Goal: Entertainment & Leisure: Browse casually

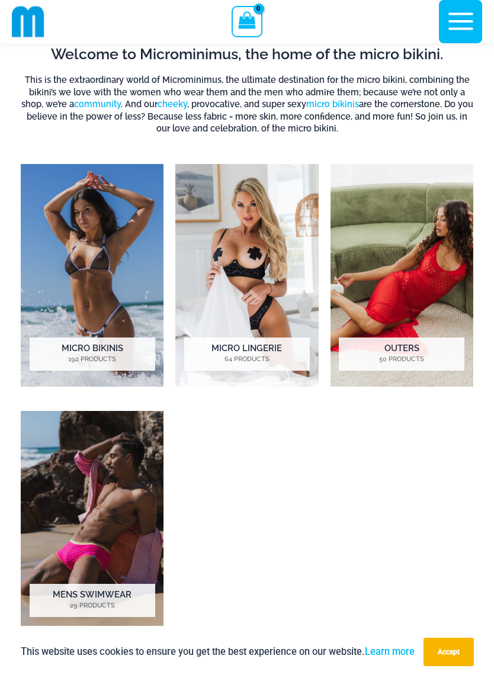
scroll to position [578, 0]
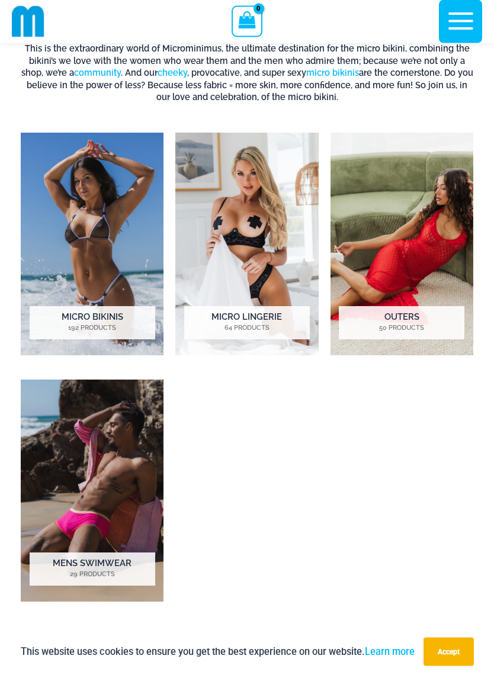
click at [426, 321] on h2 "Outers 50 Products" at bounding box center [401, 323] width 125 height 33
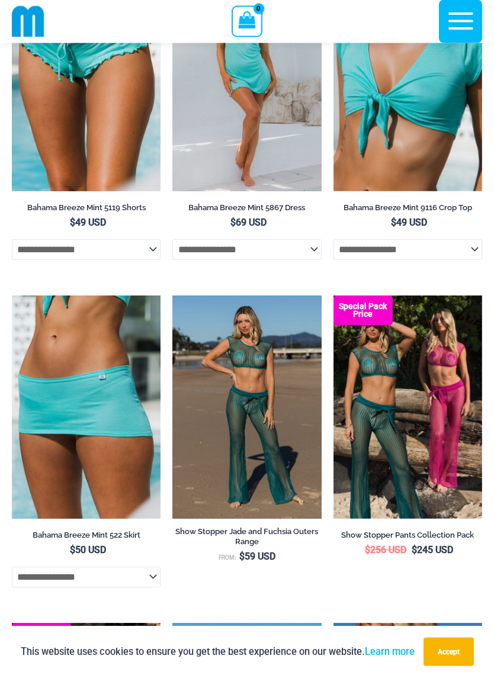
scroll to position [607, 0]
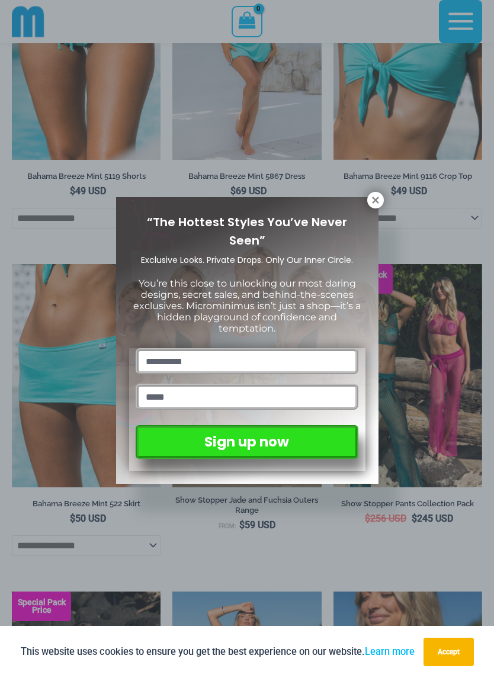
click at [373, 202] on icon at bounding box center [375, 199] width 7 height 7
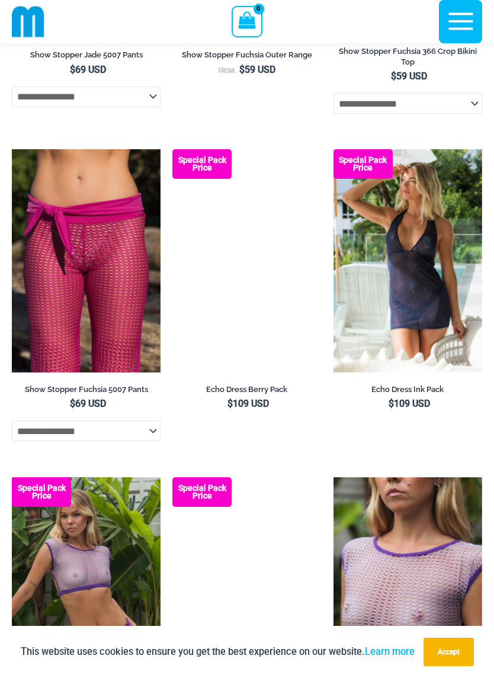
scroll to position [1709, 0]
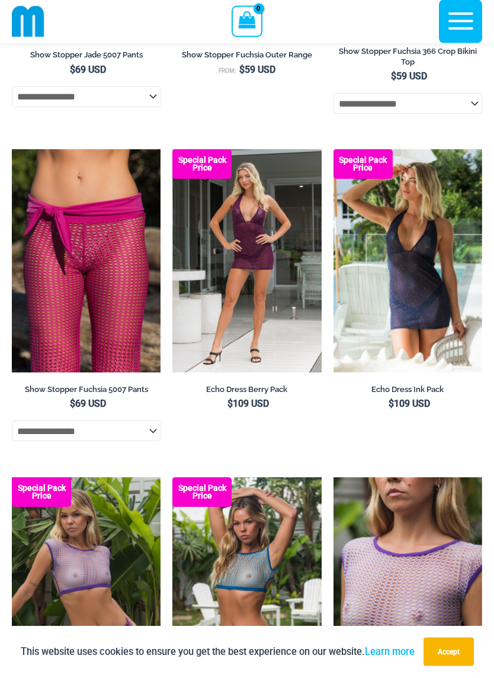
click at [459, 21] on icon "button" at bounding box center [460, 21] width 25 height 17
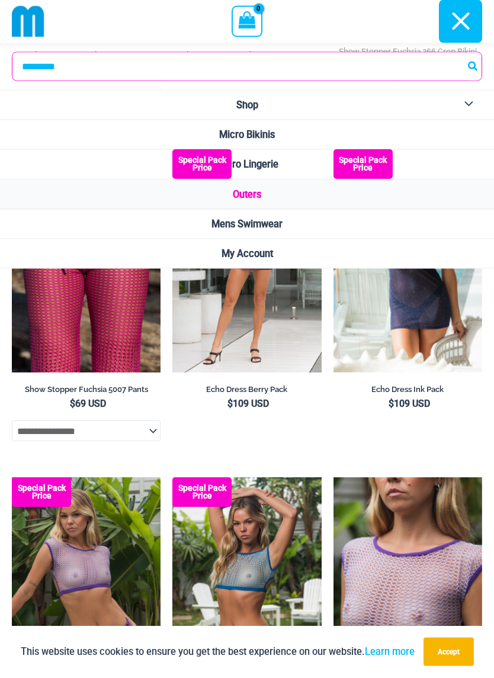
click at [272, 130] on span "Micro Bikinis" at bounding box center [247, 134] width 56 height 11
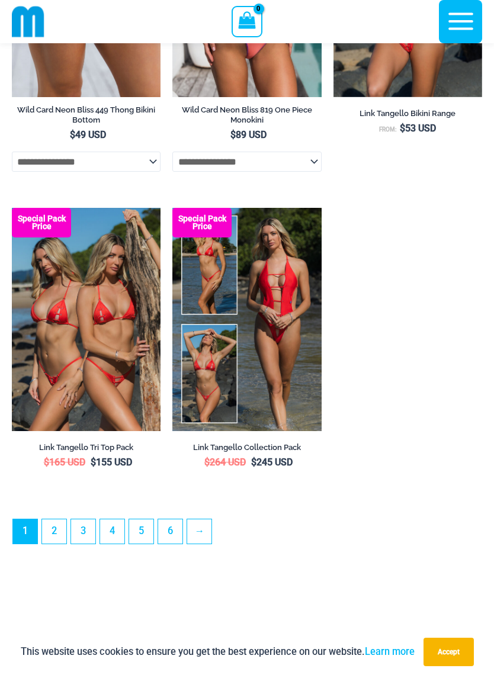
scroll to position [3410, 0]
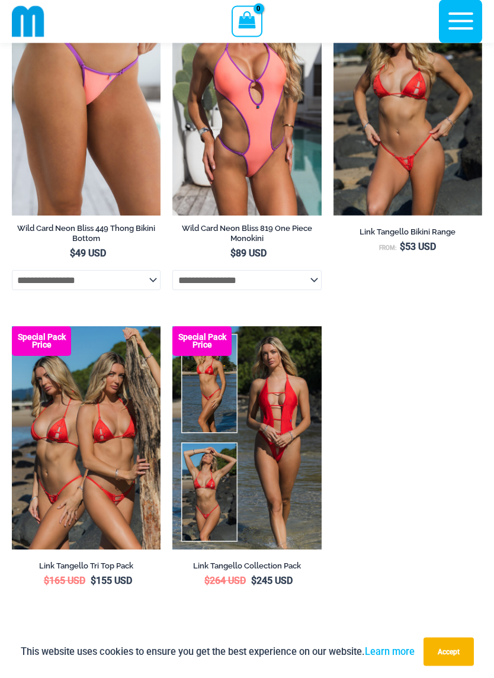
click at [24, 20] on img at bounding box center [28, 21] width 33 height 33
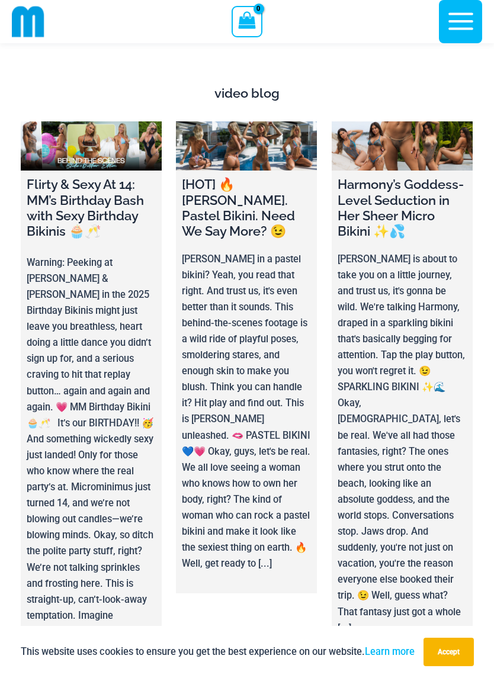
scroll to position [5008, 0]
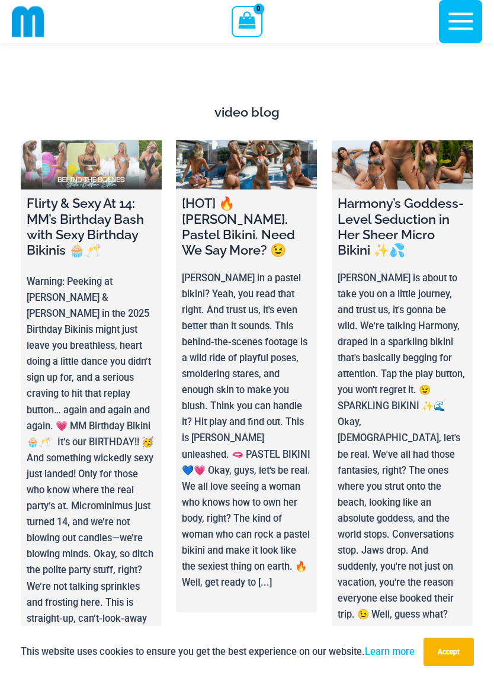
click at [67, 143] on link at bounding box center [91, 164] width 141 height 49
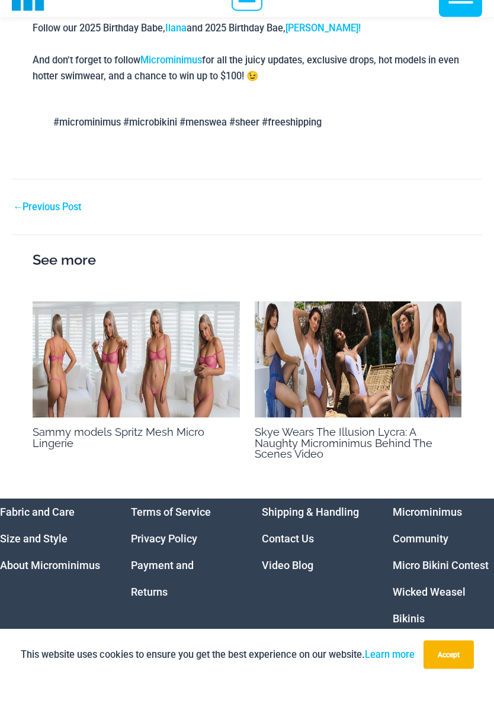
scroll to position [1338, 0]
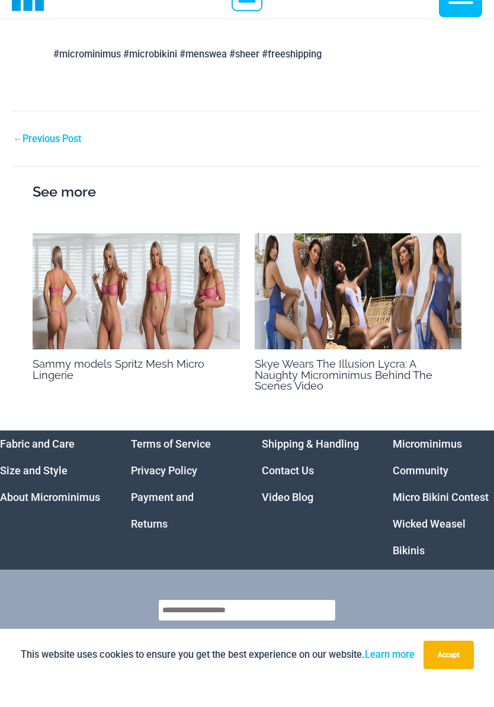
click at [65, 288] on img at bounding box center [136, 317] width 207 height 117
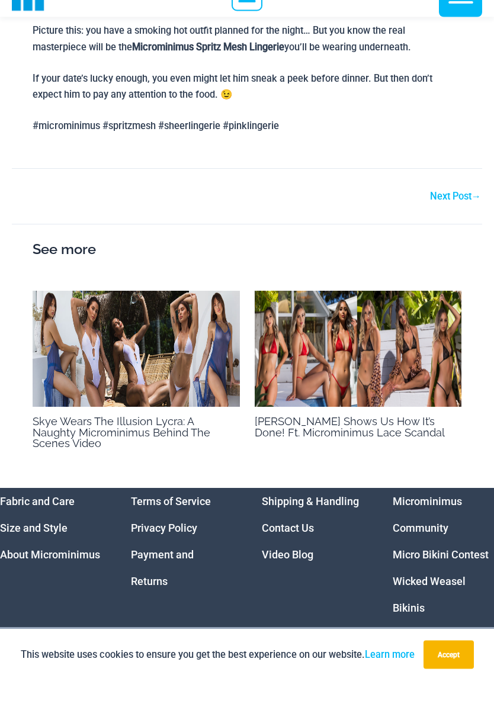
scroll to position [674, 0]
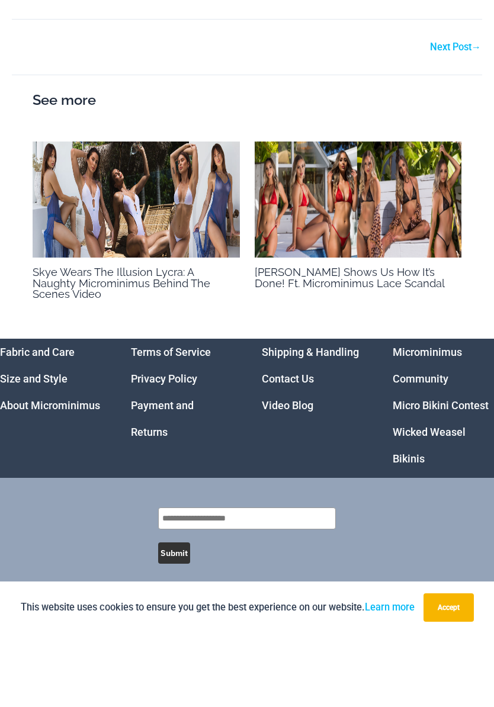
click at [459, 116] on link "Next Post →" at bounding box center [455, 120] width 51 height 9
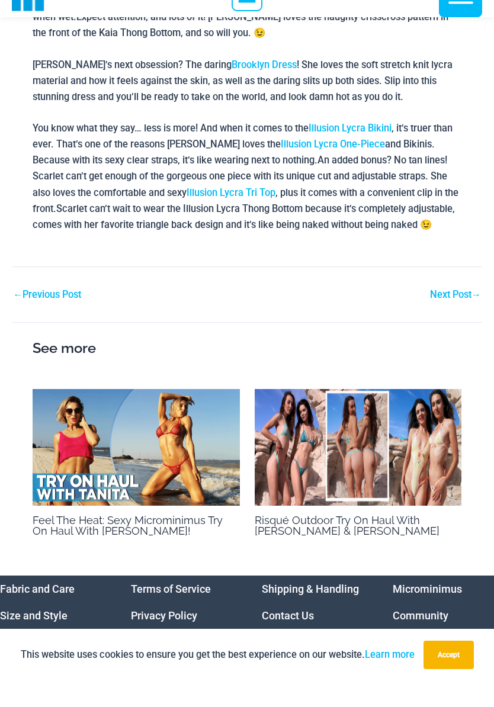
scroll to position [713, 0]
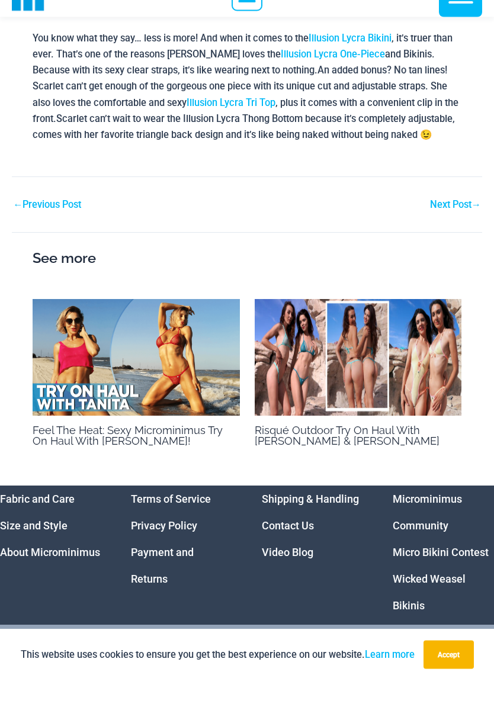
click at [423, 388] on img at bounding box center [358, 384] width 207 height 117
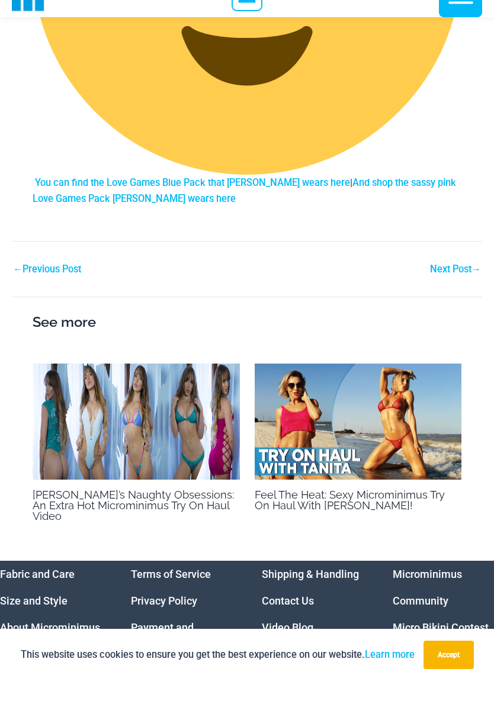
scroll to position [1789, 0]
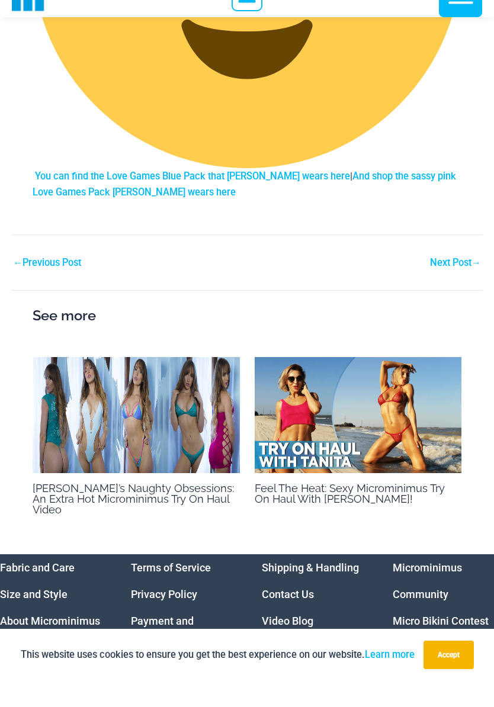
click at [455, 284] on link "Next Post →" at bounding box center [455, 288] width 51 height 9
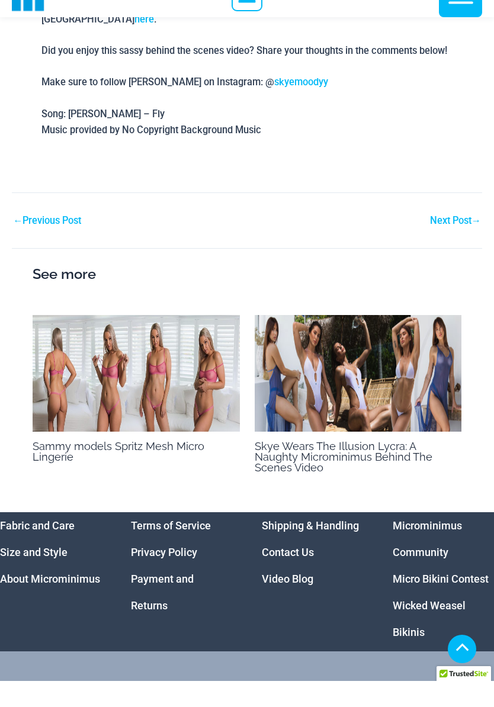
scroll to position [1111, 0]
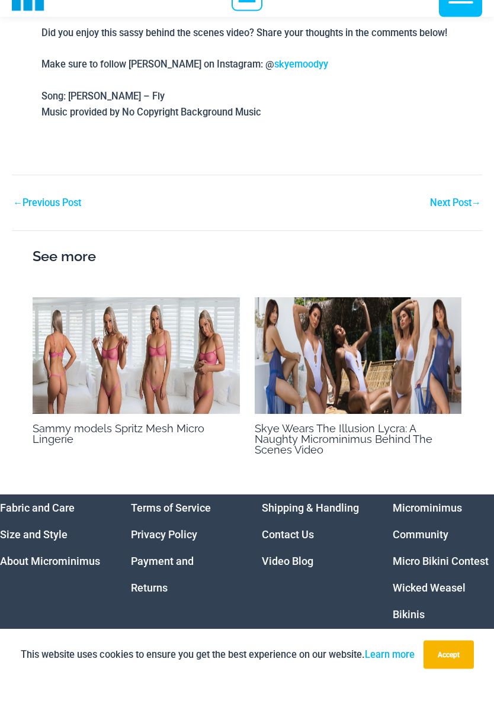
click at [443, 225] on link "Next Post →" at bounding box center [455, 229] width 51 height 9
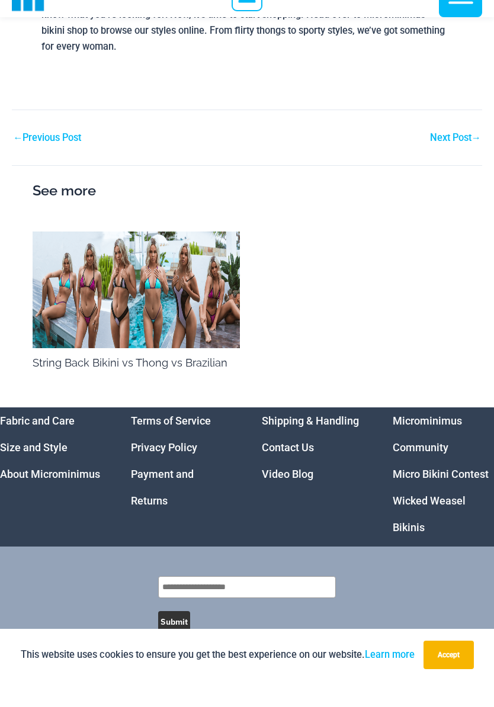
scroll to position [1528, 0]
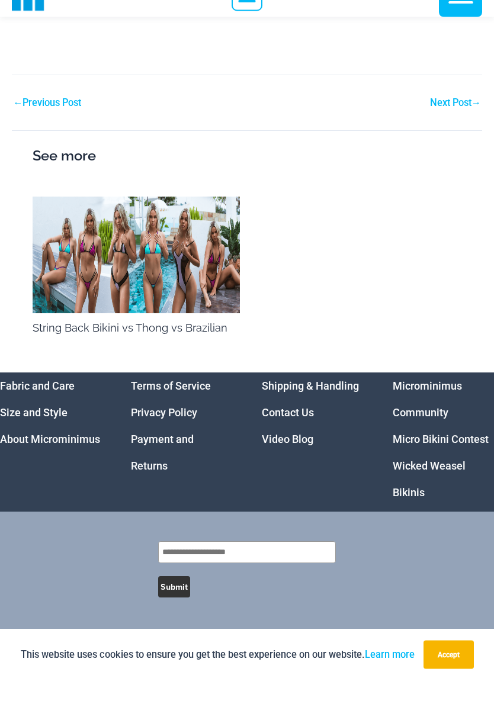
click at [457, 134] on link "Next Post →" at bounding box center [455, 129] width 51 height 9
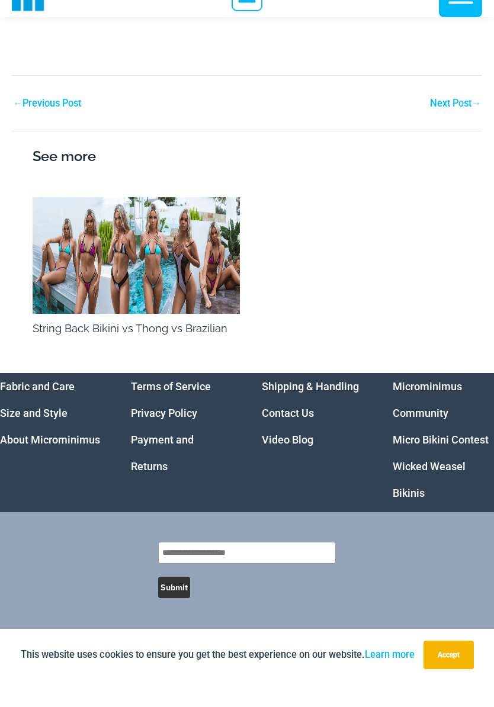
scroll to position [1533, 0]
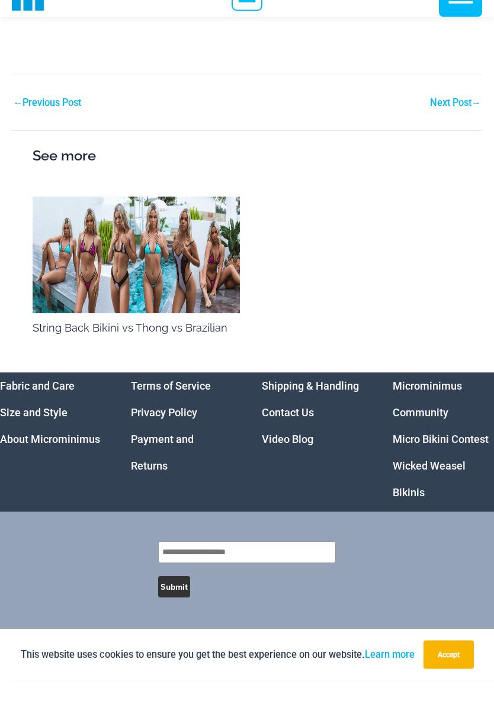
click at [95, 323] on img at bounding box center [136, 281] width 207 height 117
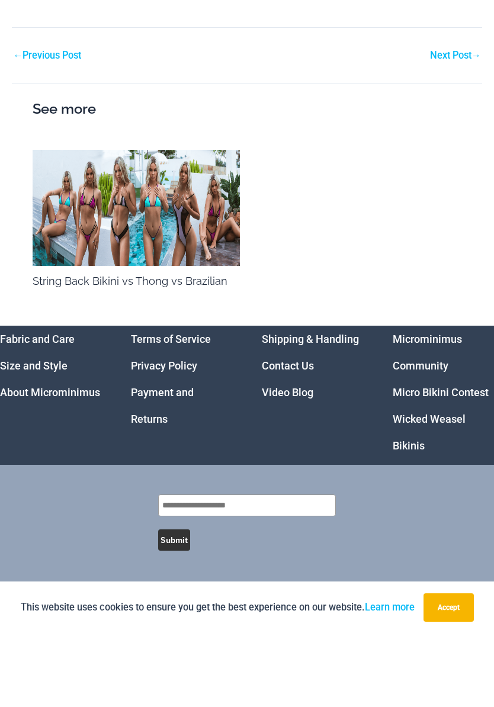
click at [457, 124] on link "Next Post →" at bounding box center [455, 128] width 51 height 9
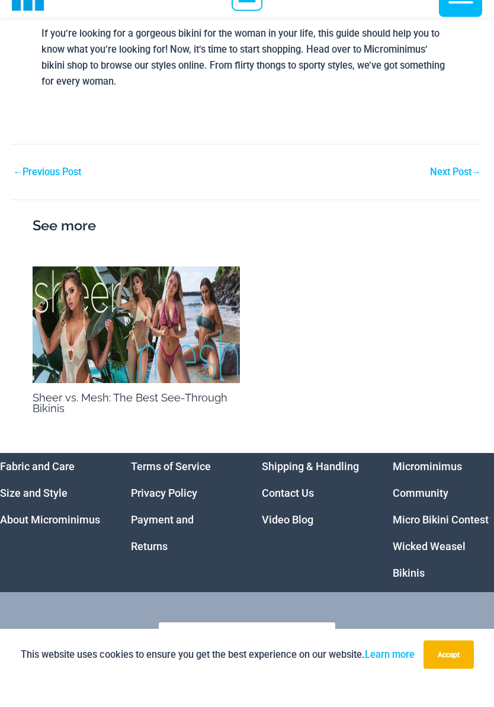
scroll to position [2032, 0]
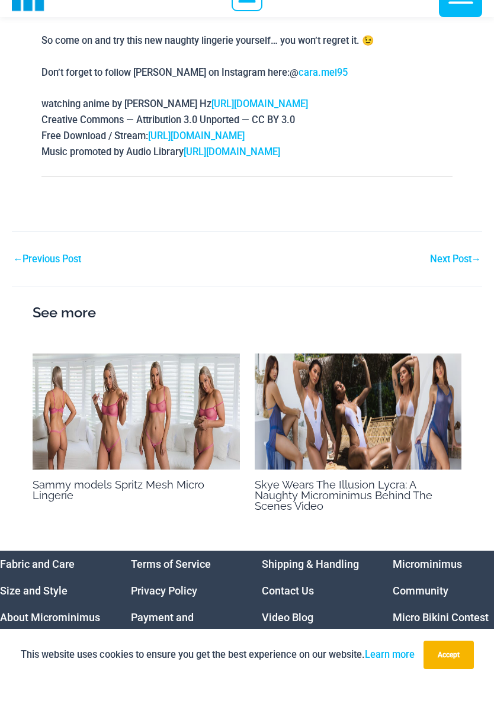
scroll to position [684, 0]
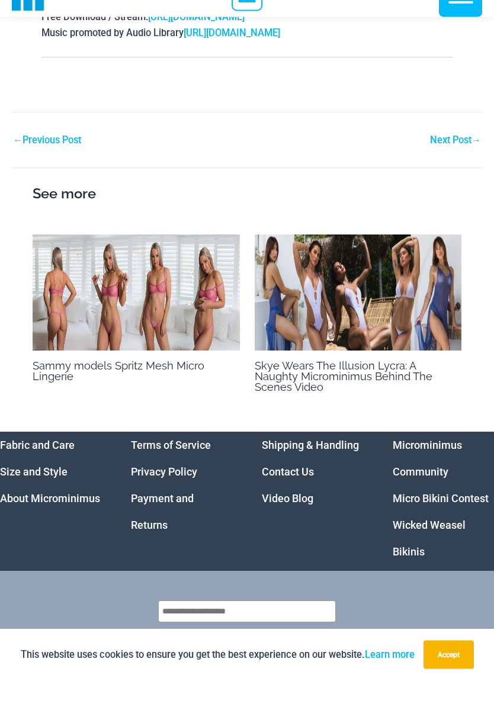
click at [460, 162] on link "Next Post →" at bounding box center [455, 166] width 51 height 9
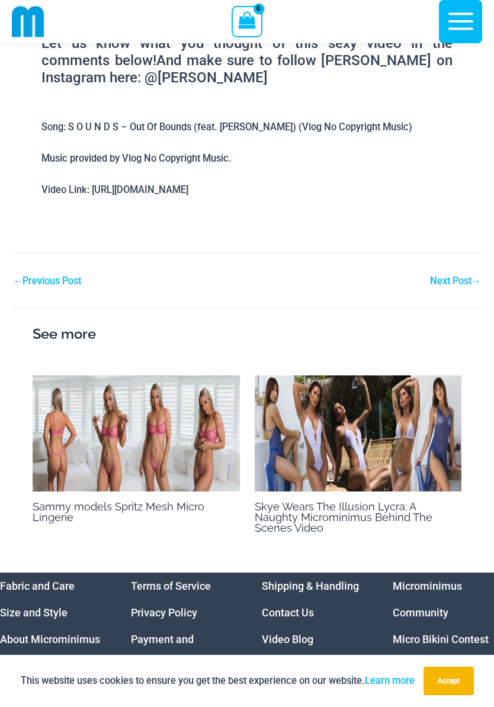
scroll to position [871, 0]
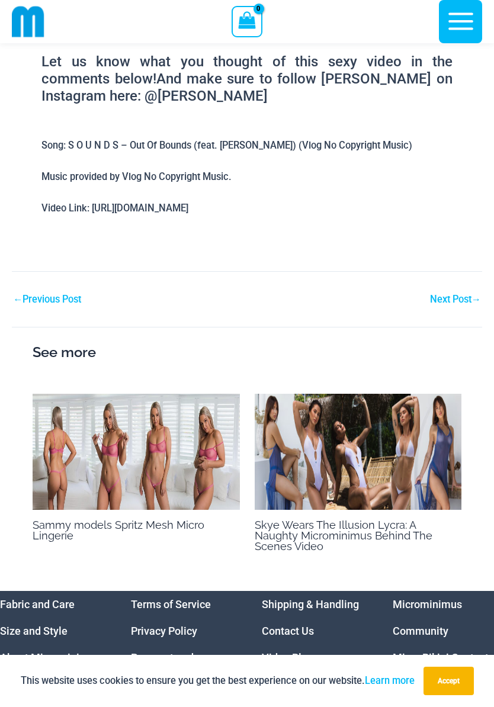
click at [444, 304] on link "Next Post →" at bounding box center [455, 299] width 51 height 9
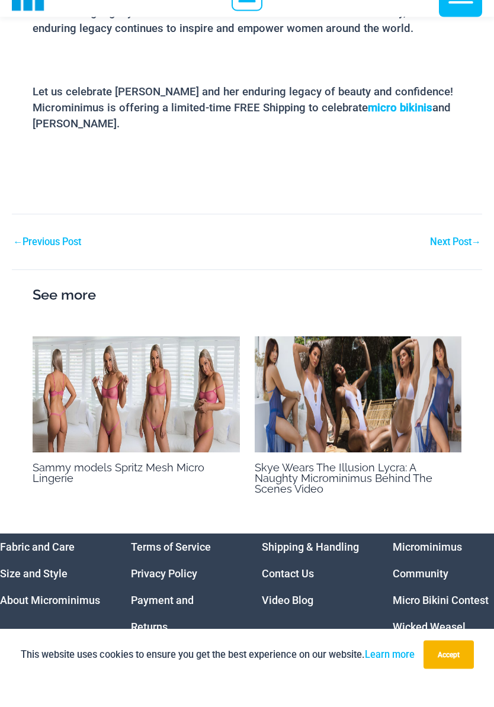
scroll to position [939, 0]
click at [455, 263] on link "Next Post →" at bounding box center [455, 267] width 51 height 9
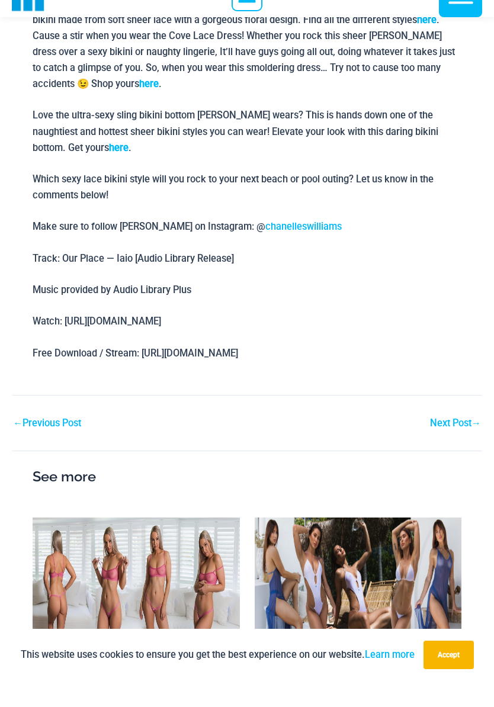
scroll to position [705, 0]
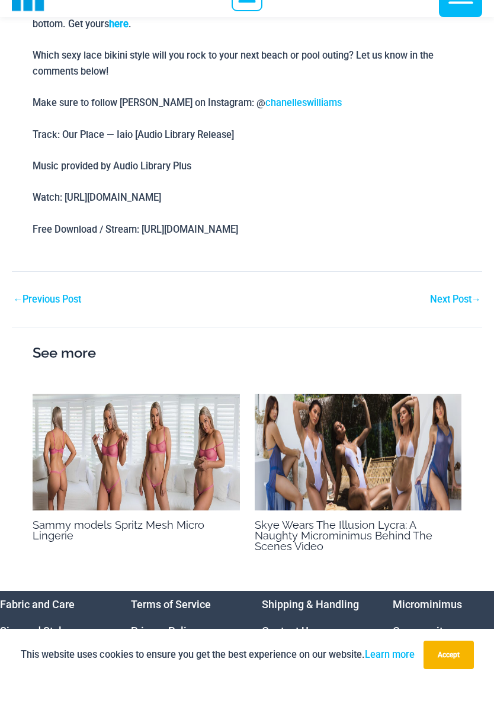
click at [463, 321] on link "Next Post →" at bounding box center [455, 325] width 51 height 9
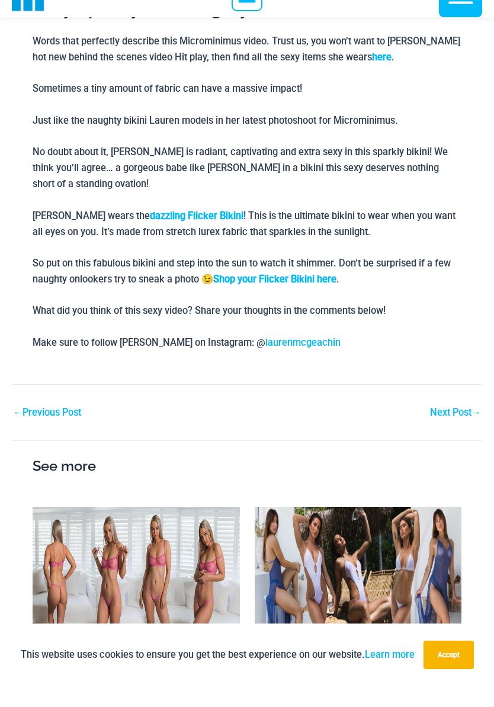
scroll to position [415, 0]
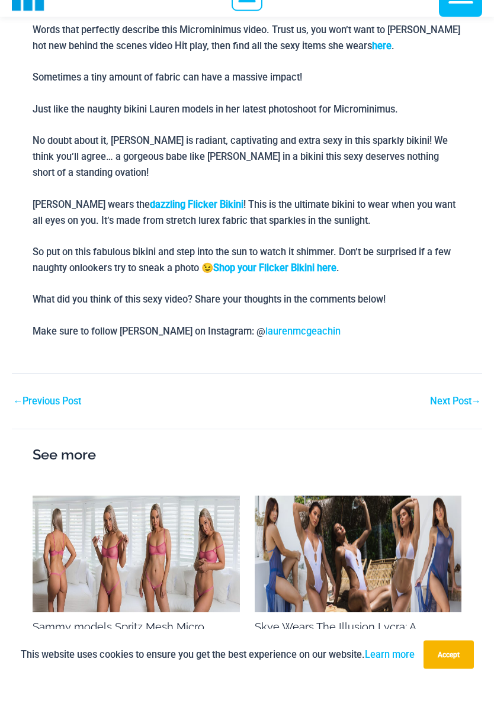
click at [450, 423] on link "Next Post →" at bounding box center [455, 427] width 51 height 9
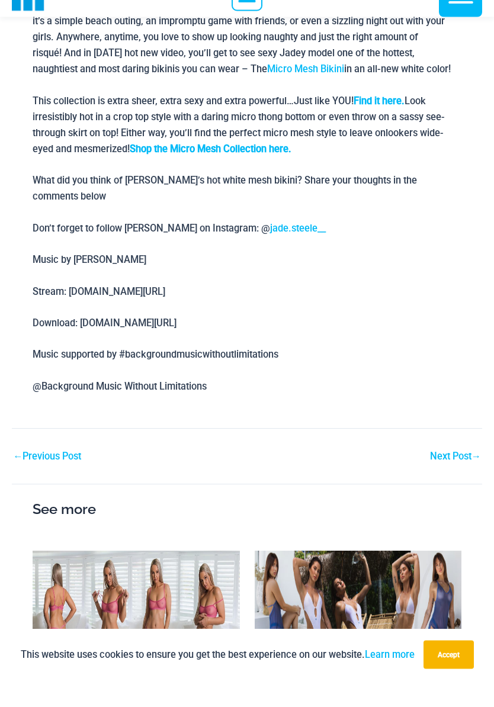
scroll to position [526, 0]
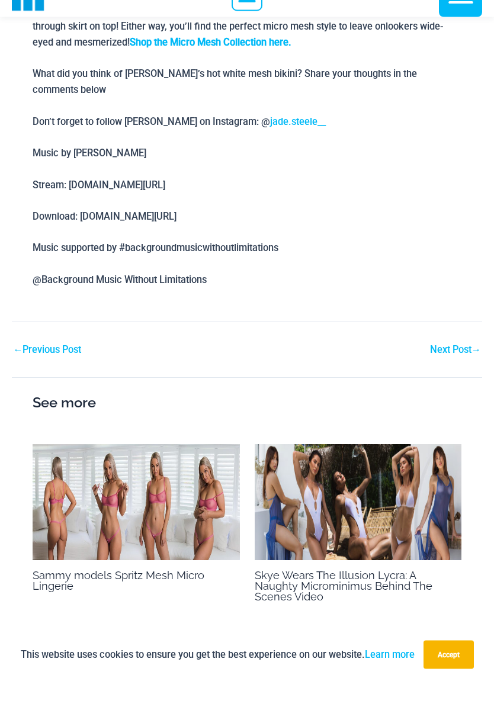
click at [452, 372] on link "Next Post →" at bounding box center [455, 376] width 51 height 9
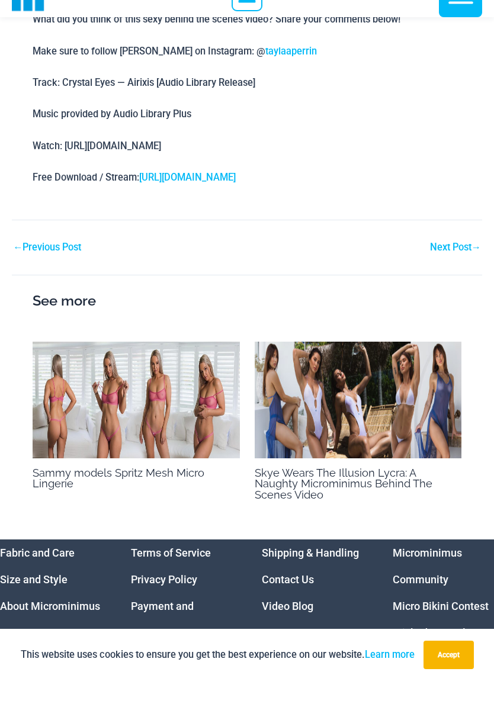
scroll to position [700, 0]
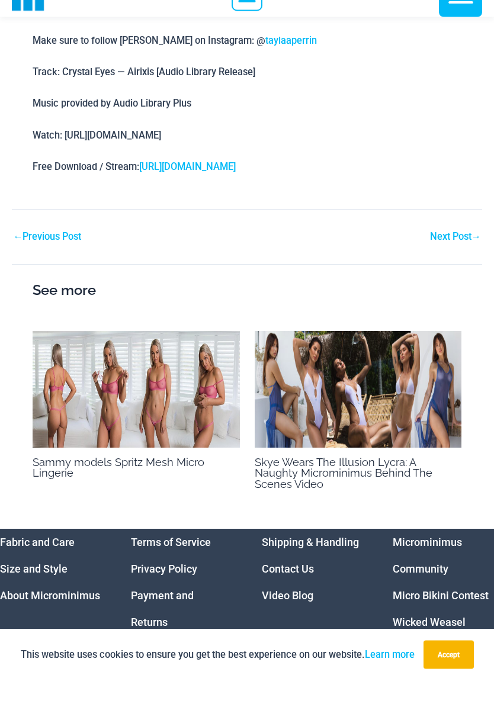
click at [460, 259] on link "Next Post →" at bounding box center [455, 263] width 51 height 9
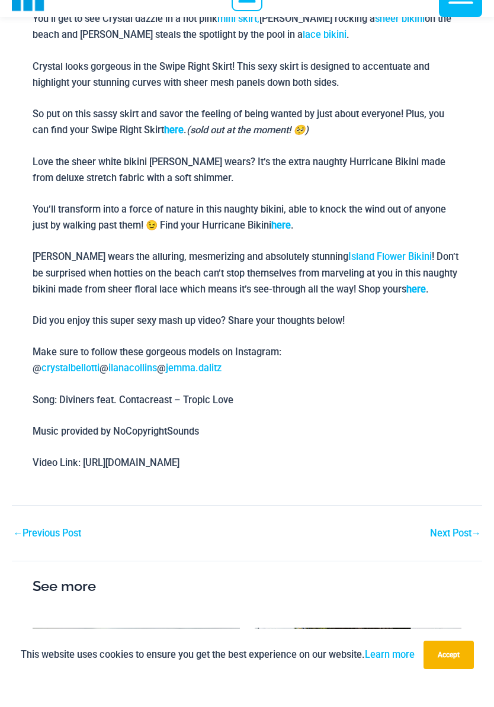
scroll to position [628, 0]
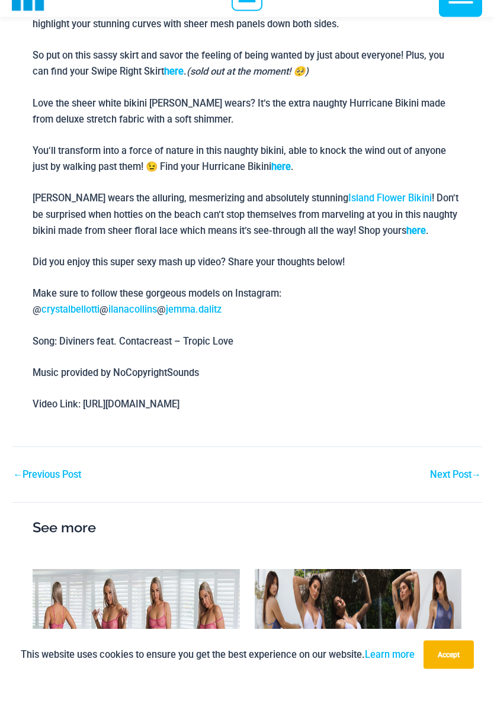
click at [435, 487] on main "Microminimus Model Mash Up Ft. Sexy Babes Crystal, Ilana & Jemma By Robert / Fe…" at bounding box center [247, 112] width 470 height 1332
click at [456, 497] on link "Next Post →" at bounding box center [455, 501] width 51 height 9
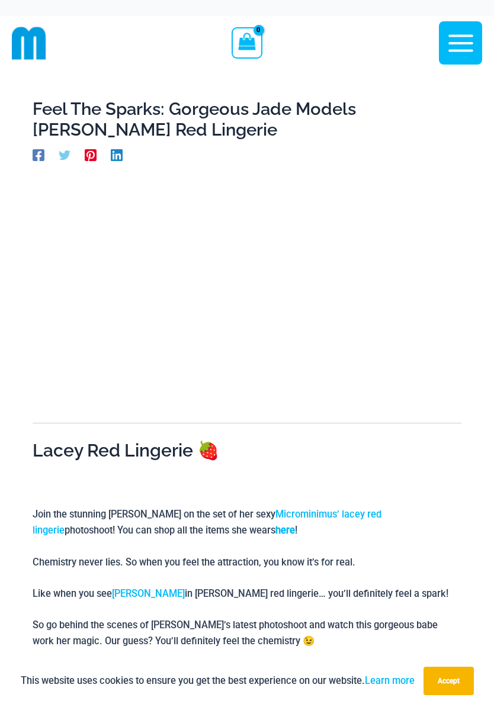
click at [460, 22] on button "Main Menu" at bounding box center [460, 42] width 43 height 43
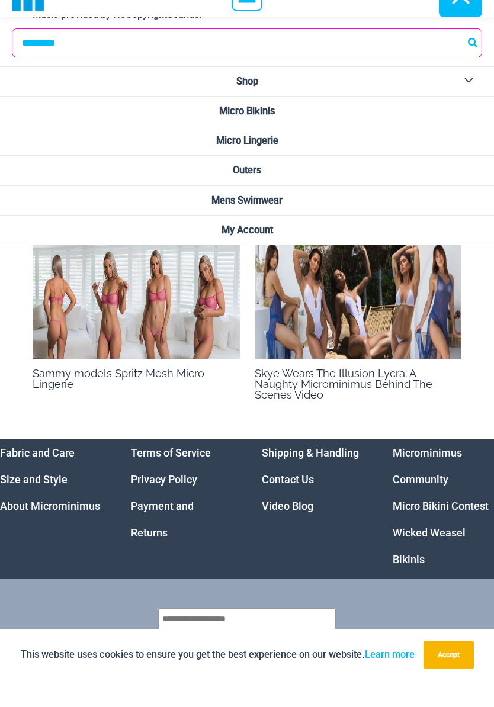
scroll to position [912, 0]
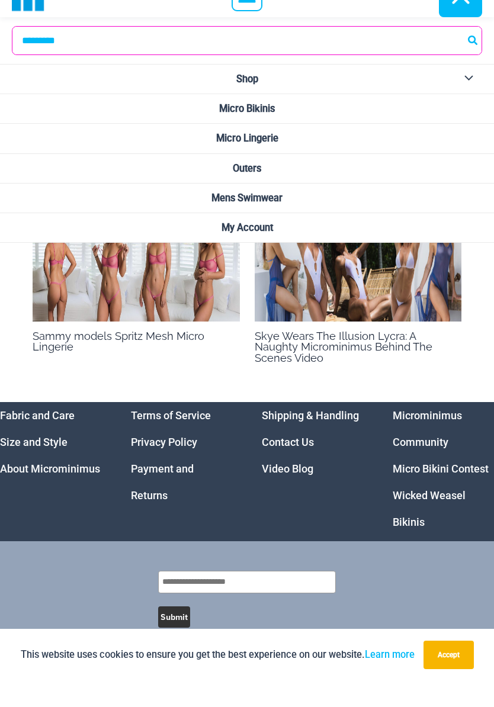
click at [301, 488] on link "Video Blog" at bounding box center [287, 494] width 51 height 12
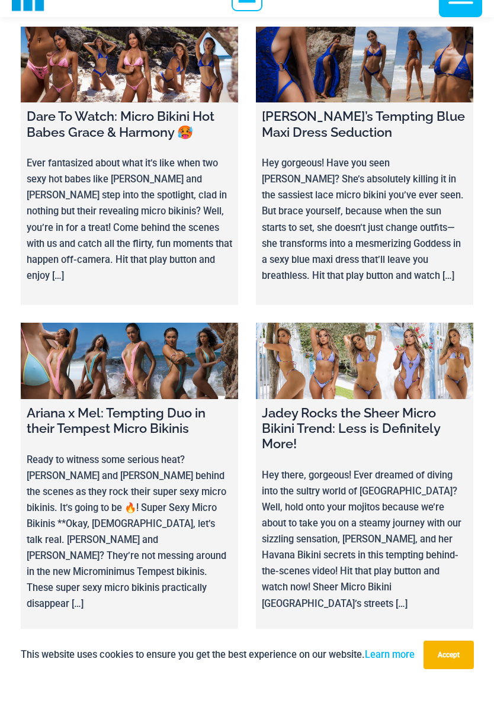
scroll to position [2556, 0]
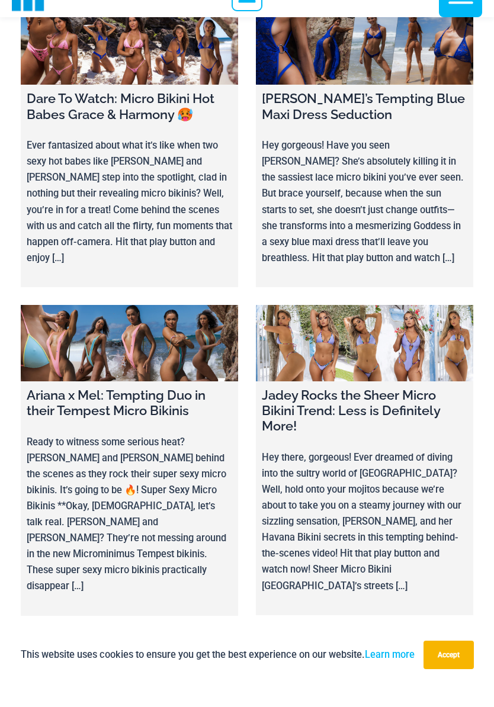
click at [75, 331] on link at bounding box center [129, 369] width 217 height 76
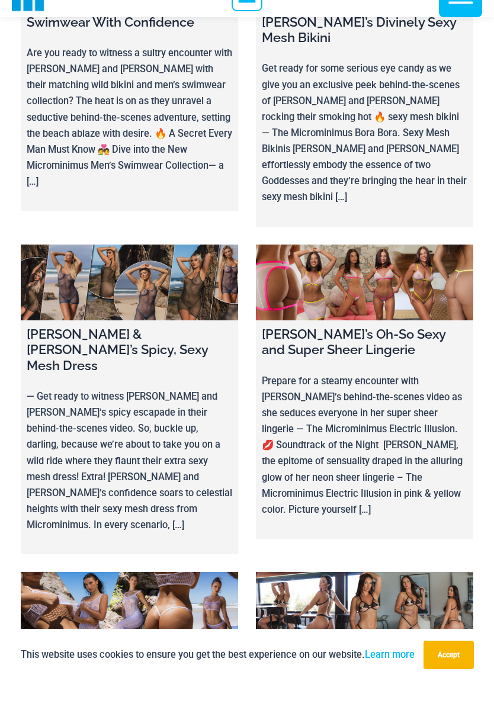
scroll to position [4882, 0]
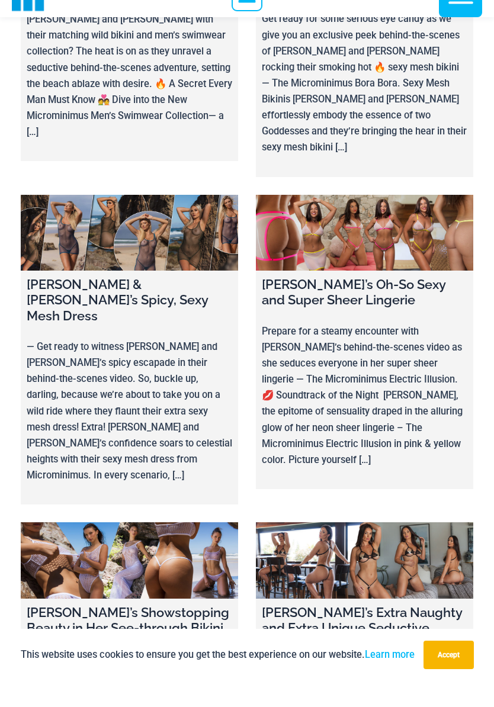
click at [60, 548] on link at bounding box center [129, 586] width 217 height 76
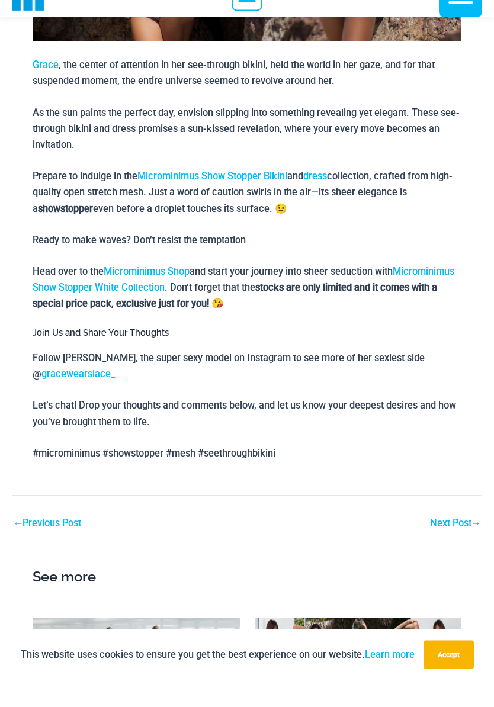
scroll to position [729, 0]
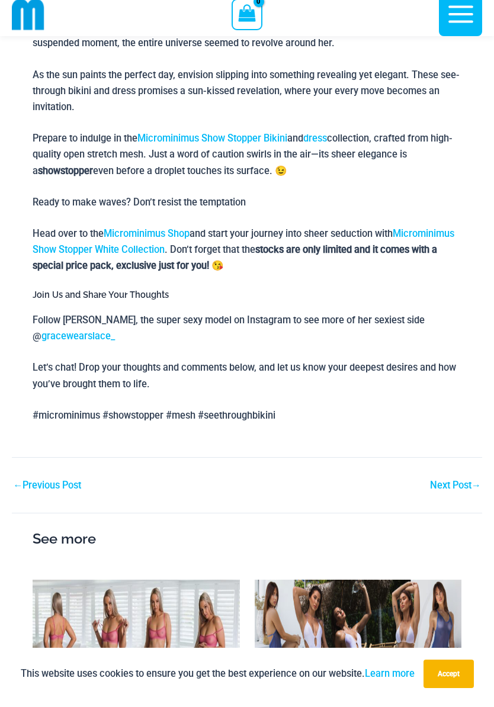
click at [80, 339] on link "gracewearslace_" at bounding box center [77, 342] width 73 height 11
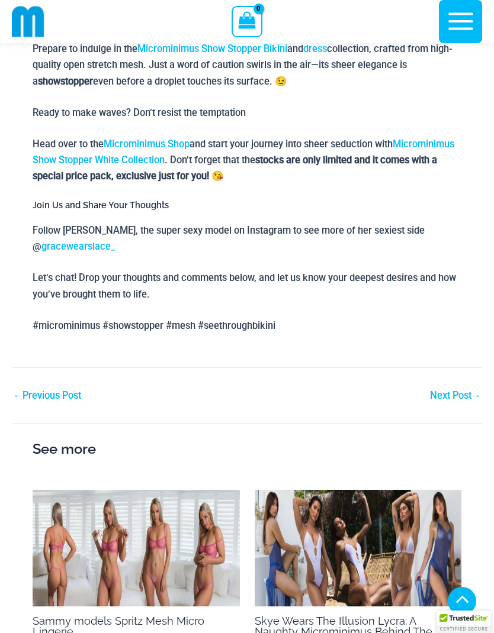
scroll to position [833, 0]
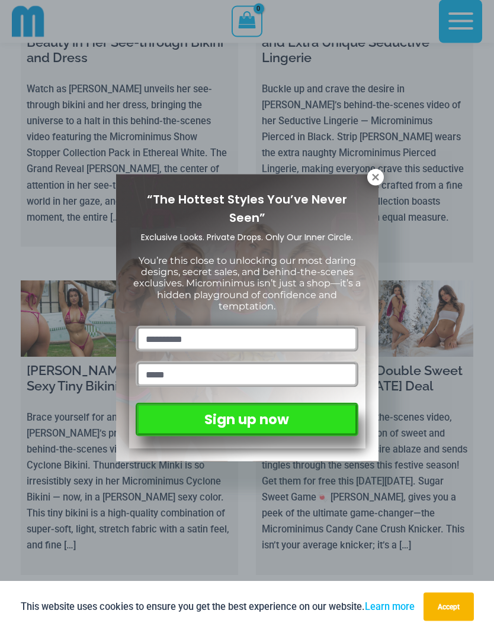
click at [390, 163] on div "“The Hottest Styles You’ve Never Seen” Exclusive Looks. Private Drops. Only Our…" at bounding box center [247, 316] width 494 height 633
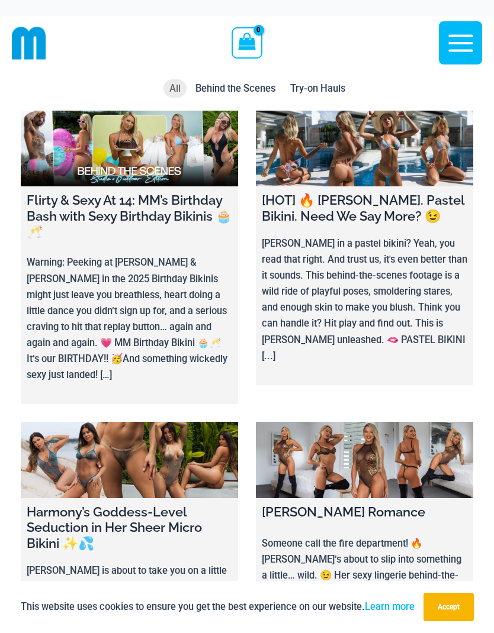
click at [327, 86] on span "Try-on Hauls" at bounding box center [317, 88] width 55 height 11
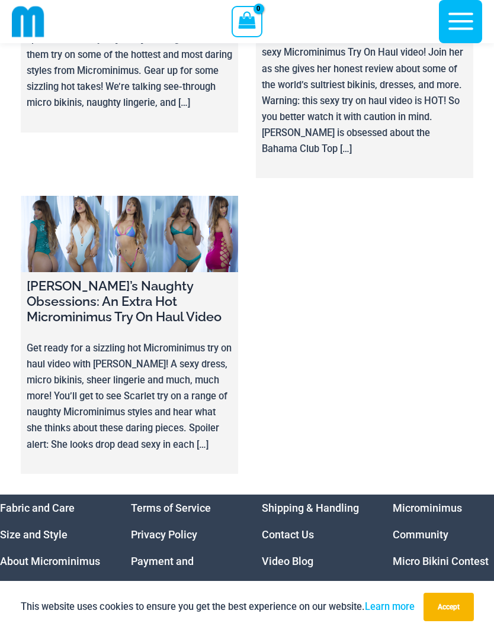
scroll to position [211, 0]
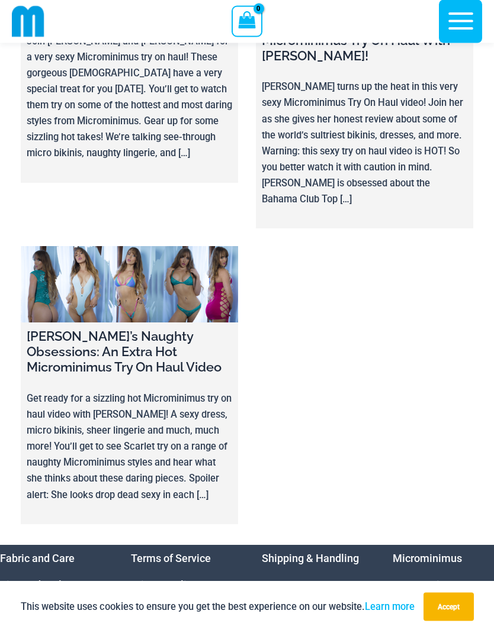
click at [68, 276] on link at bounding box center [129, 285] width 217 height 76
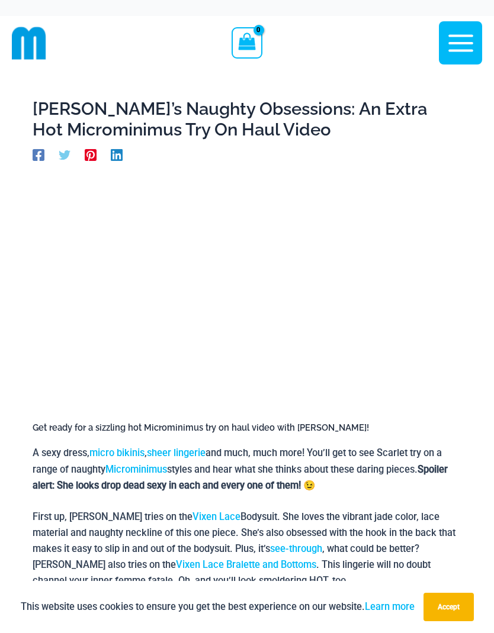
click at [469, 48] on icon "button" at bounding box center [461, 43] width 30 height 30
